Goal: Task Accomplishment & Management: Complete application form

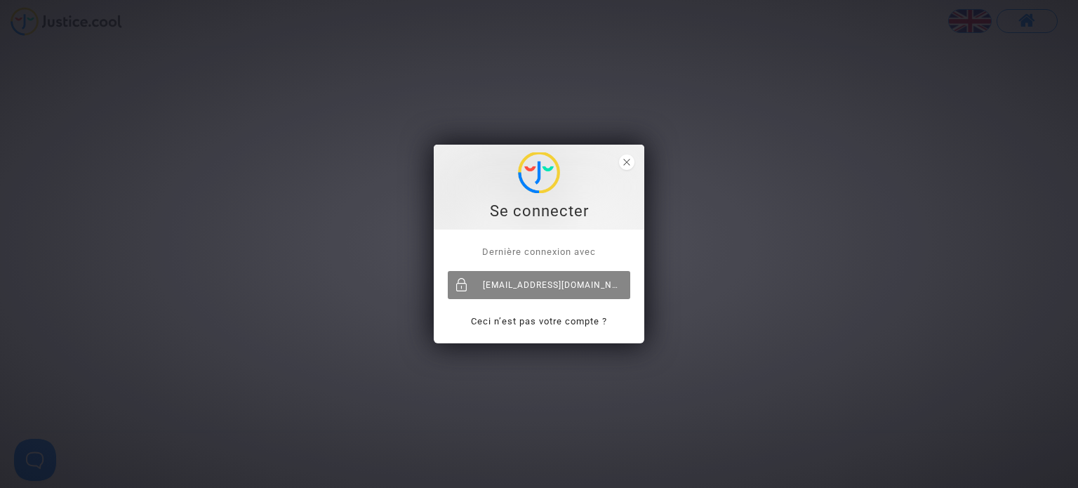
click at [552, 289] on div "[EMAIL_ADDRESS][DOMAIN_NAME]" at bounding box center [539, 285] width 182 height 28
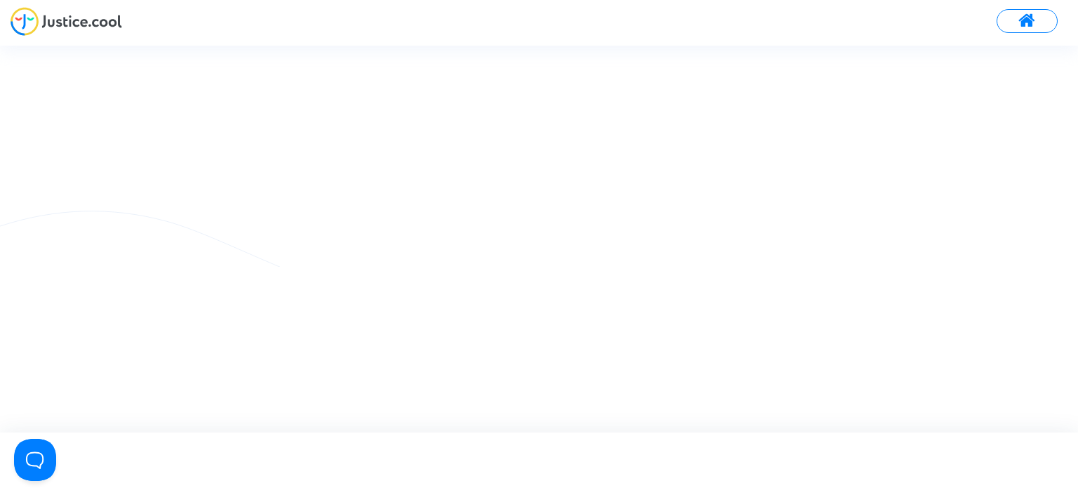
click at [1035, 28] on span at bounding box center [1027, 21] width 18 height 18
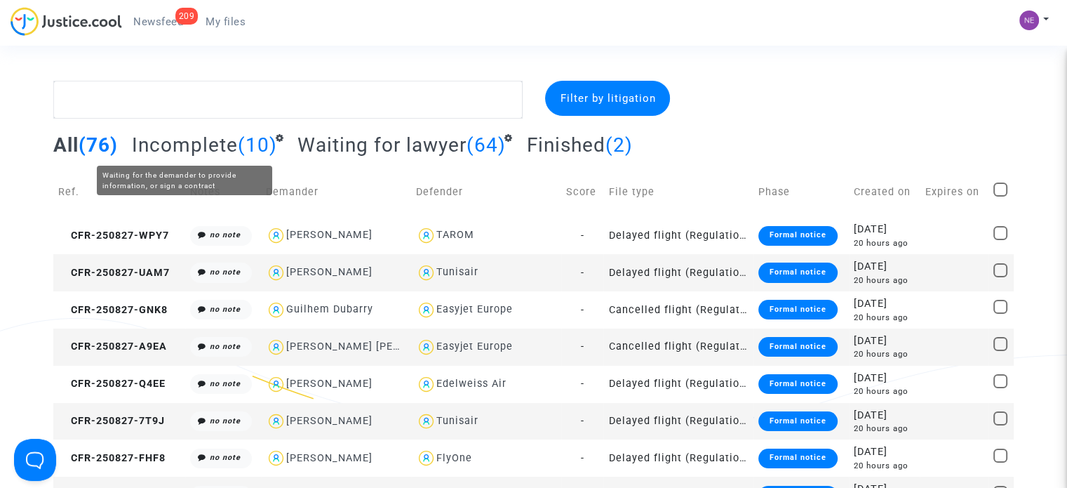
click at [206, 139] on span "Incomplete" at bounding box center [185, 144] width 106 height 23
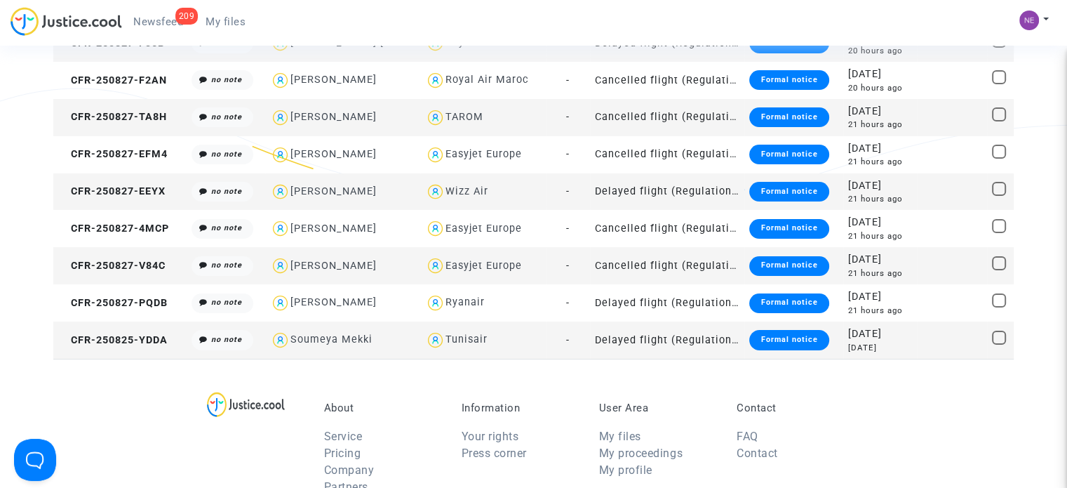
scroll to position [281, 0]
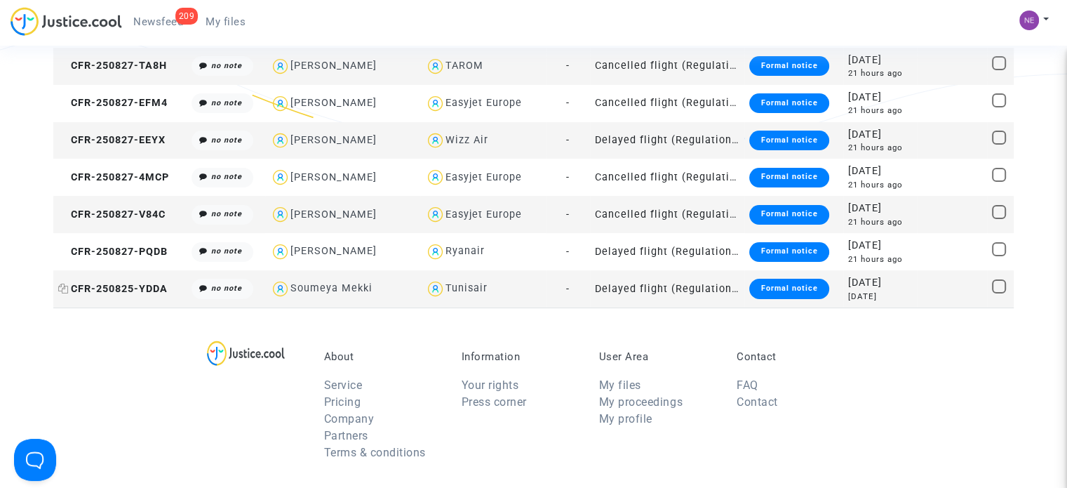
click at [159, 290] on span "CFR-250825-YDDA" at bounding box center [112, 289] width 109 height 12
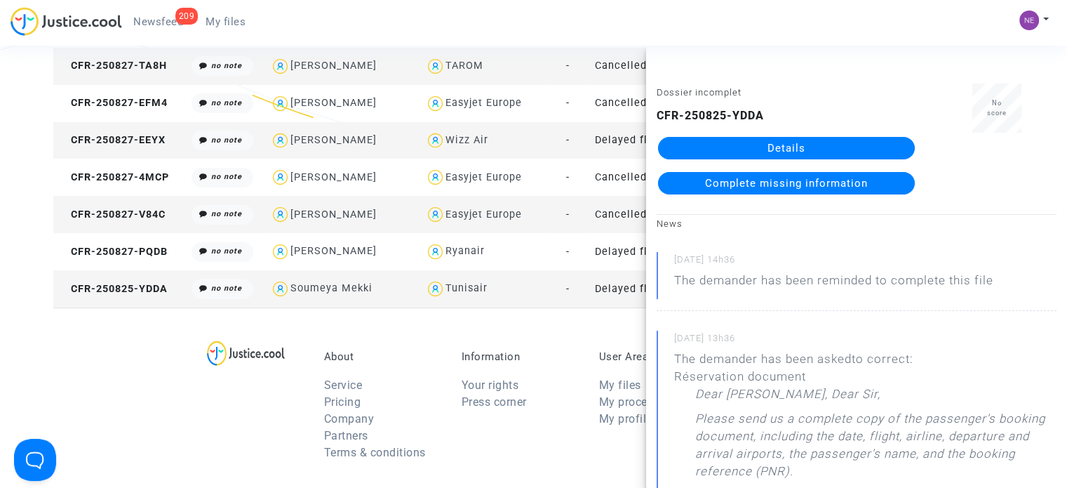
click at [727, 142] on link "Details" at bounding box center [786, 148] width 257 height 22
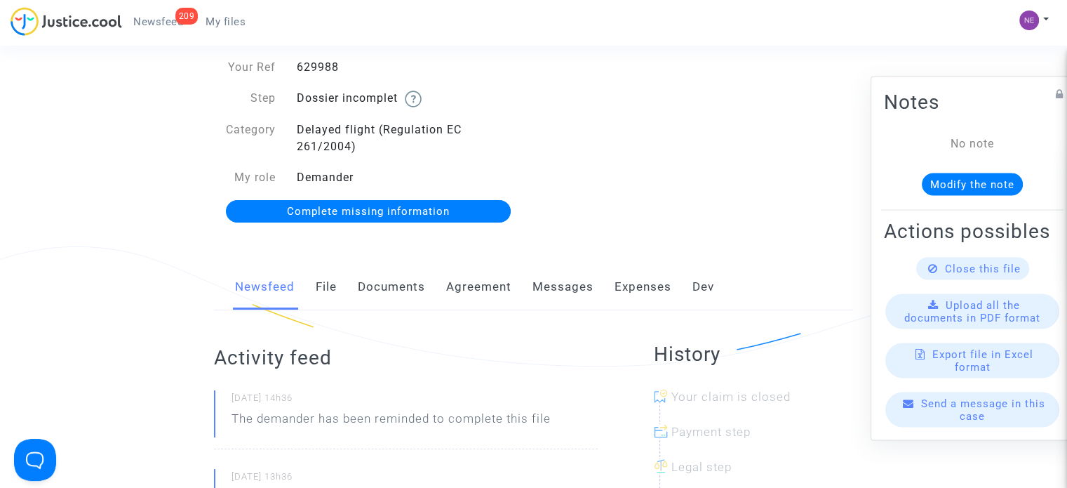
scroll to position [70, 0]
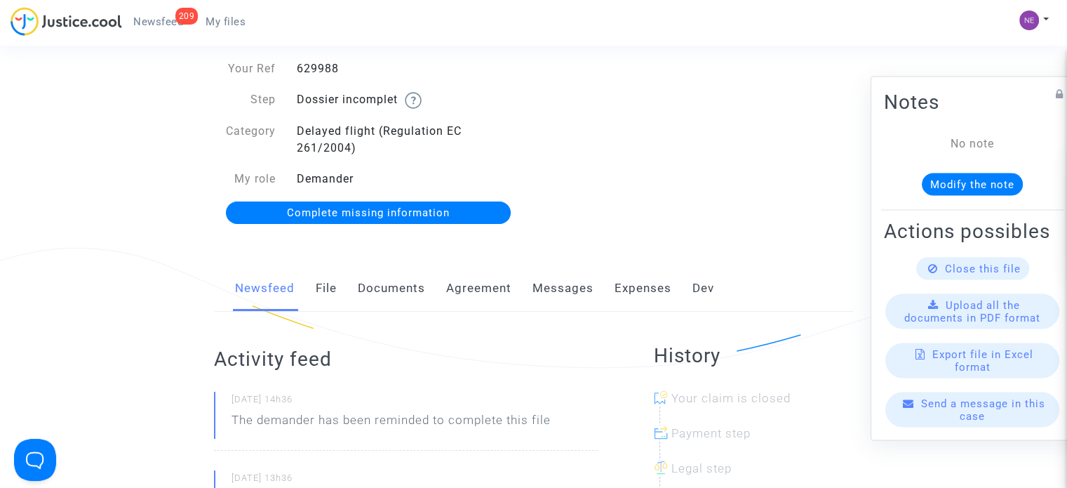
click at [323, 297] on link "File" at bounding box center [326, 288] width 21 height 46
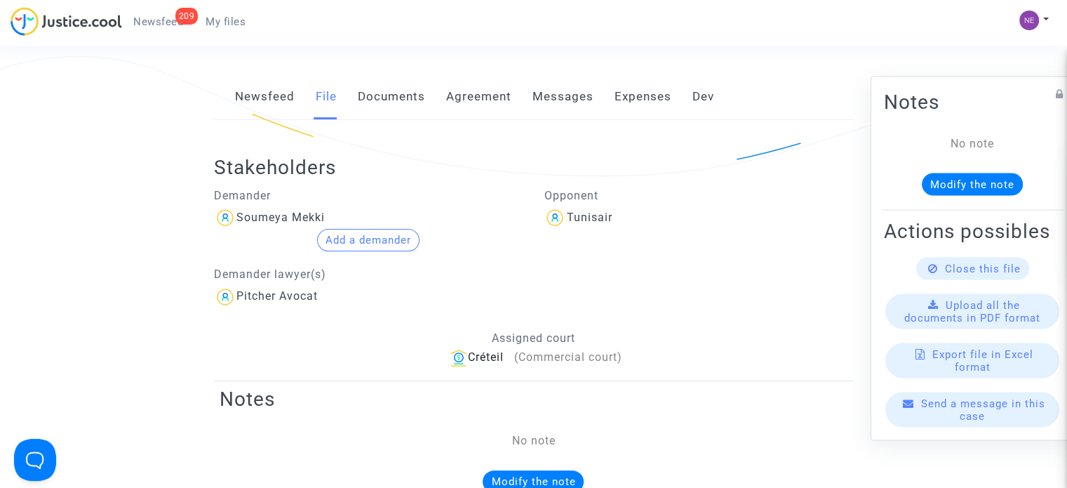
scroll to position [140, 0]
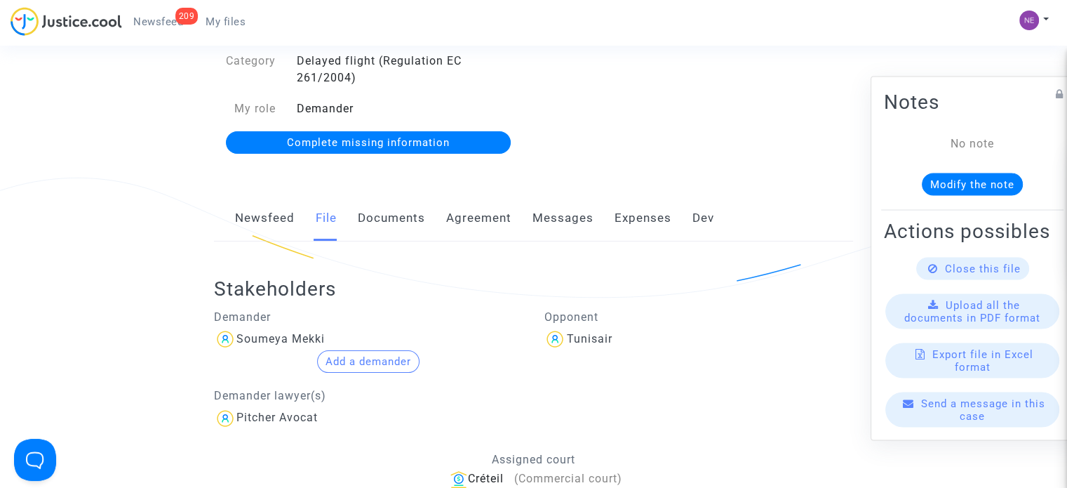
click at [415, 216] on link "Documents" at bounding box center [391, 218] width 67 height 46
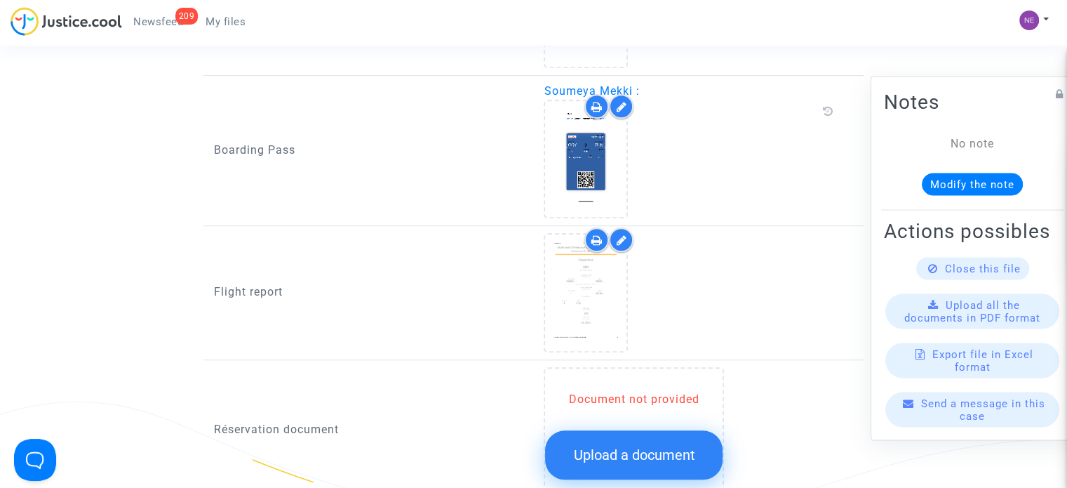
scroll to position [1122, 0]
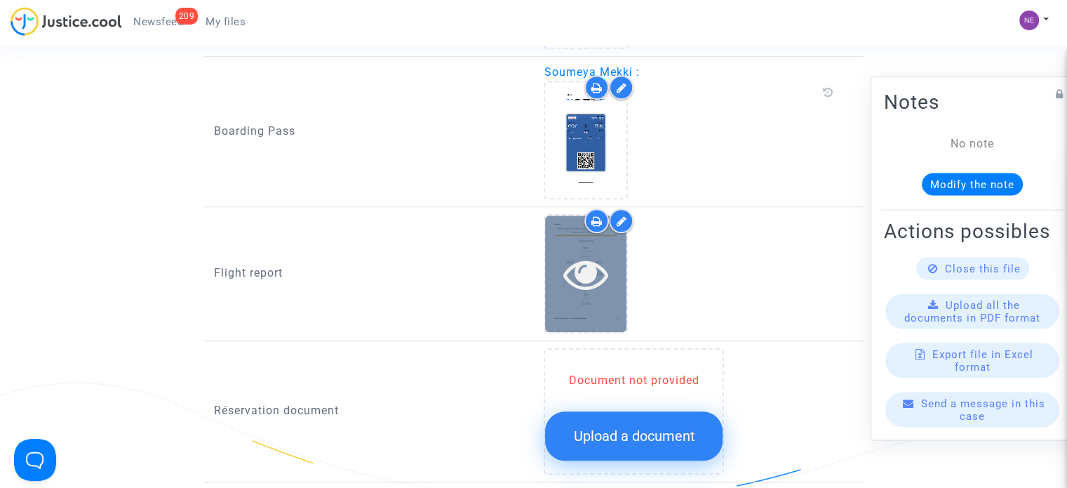
click at [568, 261] on icon at bounding box center [586, 273] width 46 height 45
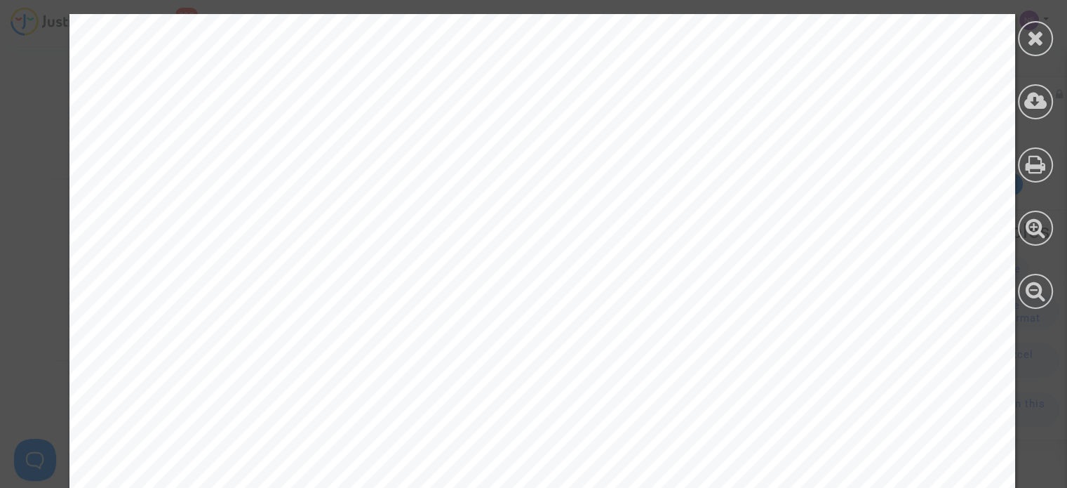
scroll to position [1543, 0]
click at [1049, 33] on div at bounding box center [1035, 38] width 35 height 35
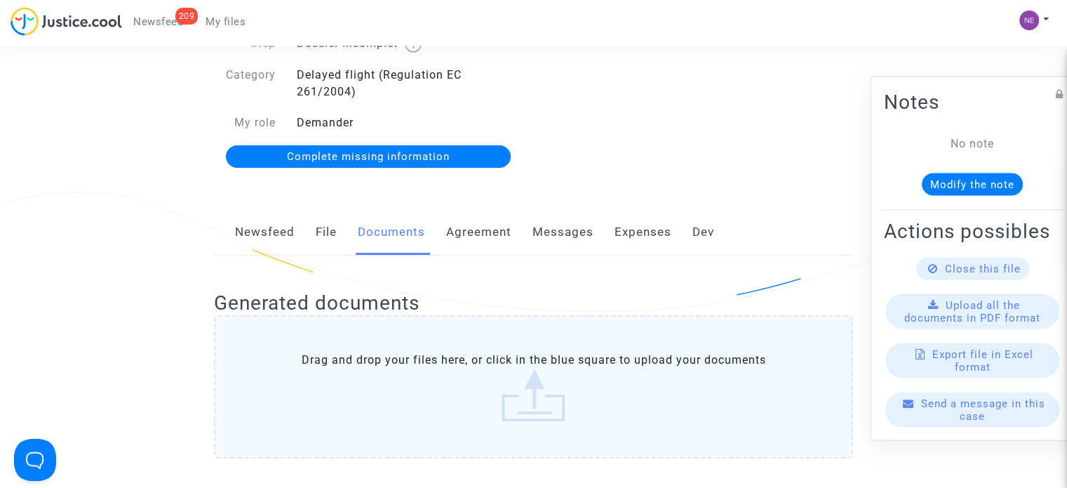
scroll to position [122, 0]
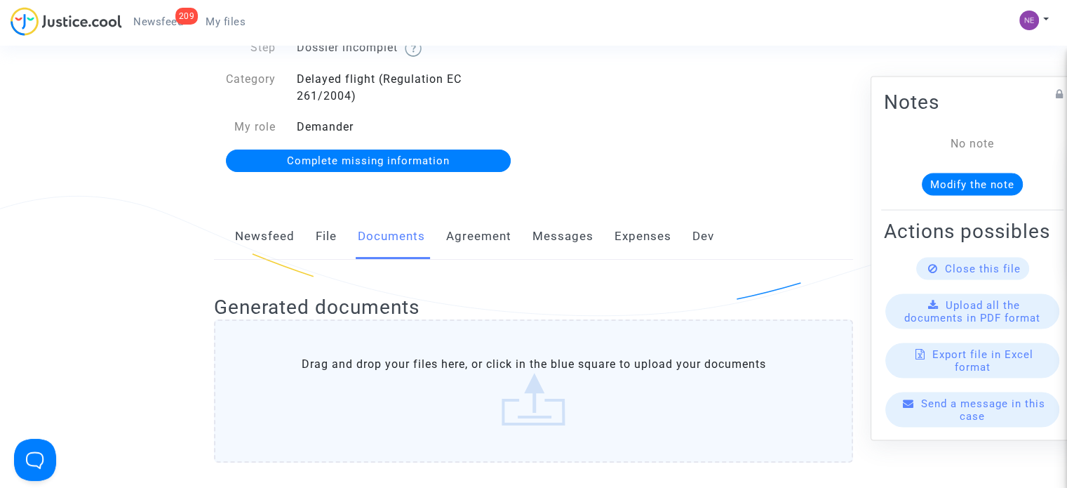
click at [334, 173] on div "Your Ref 629988 Step Dossier incomplet Category Delayed flight (Regulation EC 2…" at bounding box center [368, 89] width 330 height 190
click at [343, 163] on span "Complete missing information" at bounding box center [368, 160] width 163 height 13
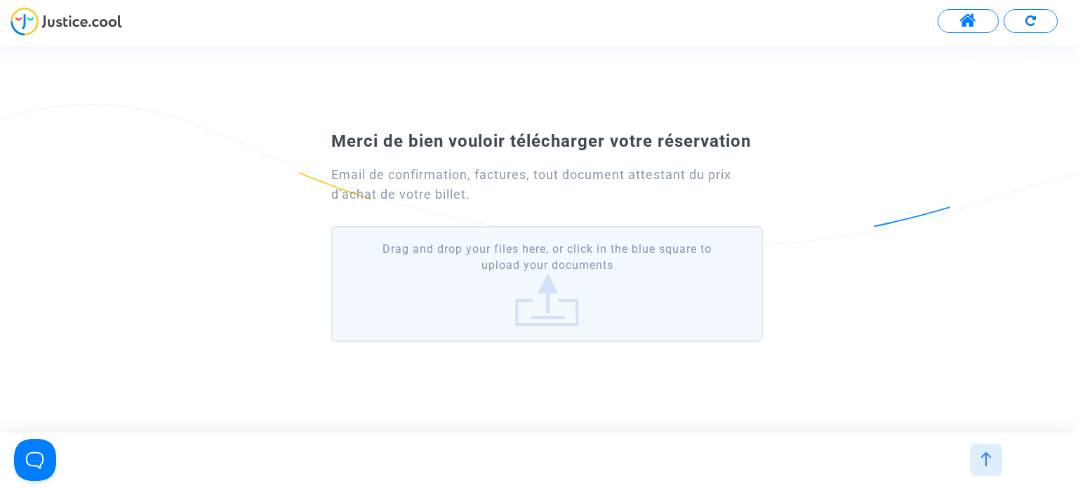
drag, startPoint x: 325, startPoint y: 140, endPoint x: 513, endPoint y: 198, distance: 195.9
click at [513, 198] on div "Merci de bien vouloir télécharger votre réservation Email de confirmation, fact…" at bounding box center [538, 238] width 485 height 217
